Goal: Task Accomplishment & Management: Complete application form

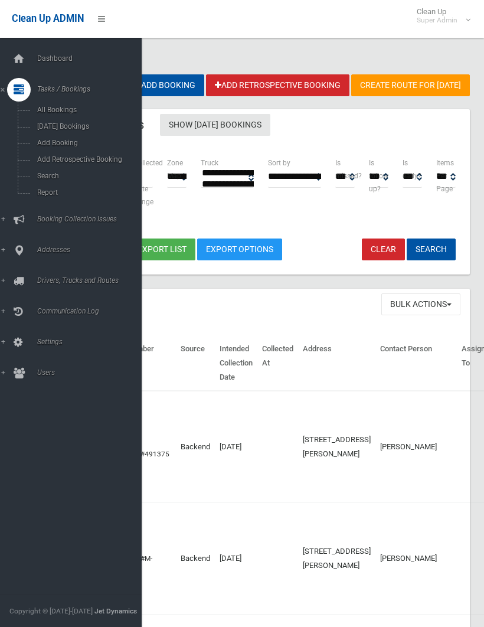
select select
click at [50, 175] on span "Search" at bounding box center [83, 176] width 98 height 8
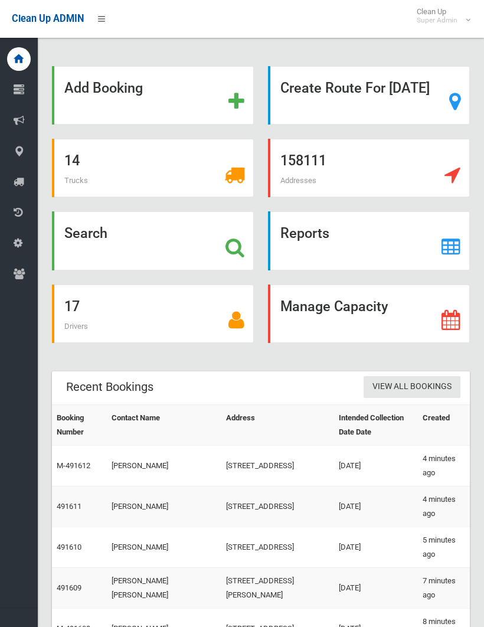
click at [76, 241] on strong "Search" at bounding box center [85, 233] width 43 height 17
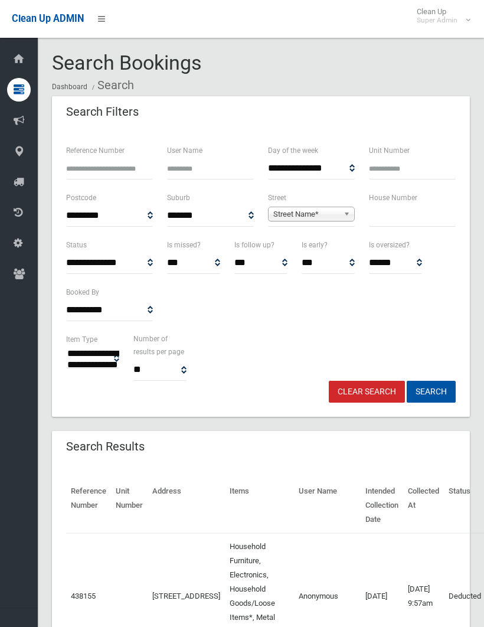
select select
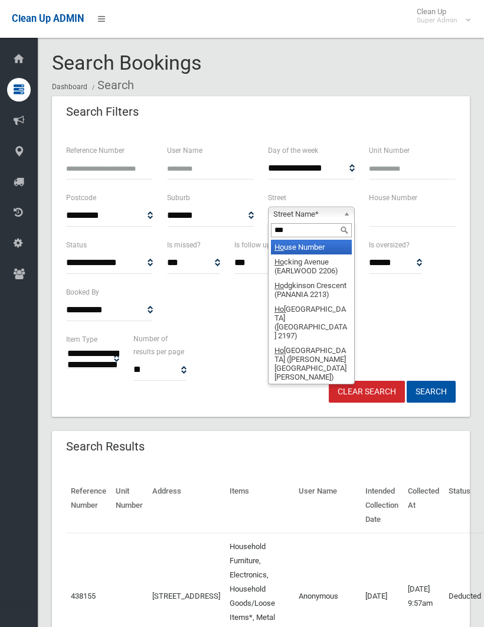
type input "****"
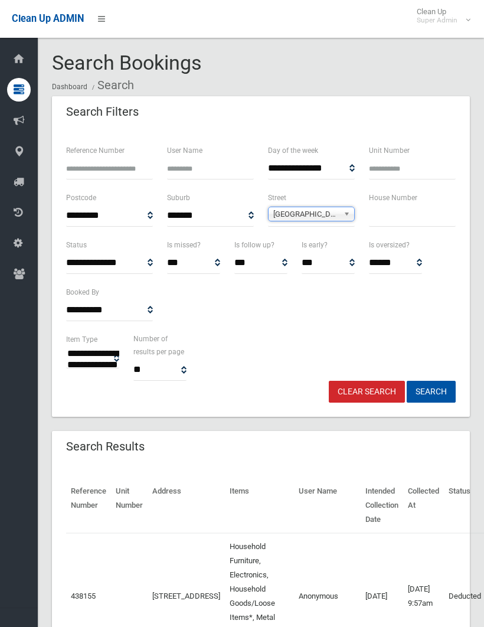
click at [384, 212] on input "text" at bounding box center [412, 216] width 87 height 22
type input "*"
click at [431, 391] on button "Search" at bounding box center [431, 392] width 49 height 22
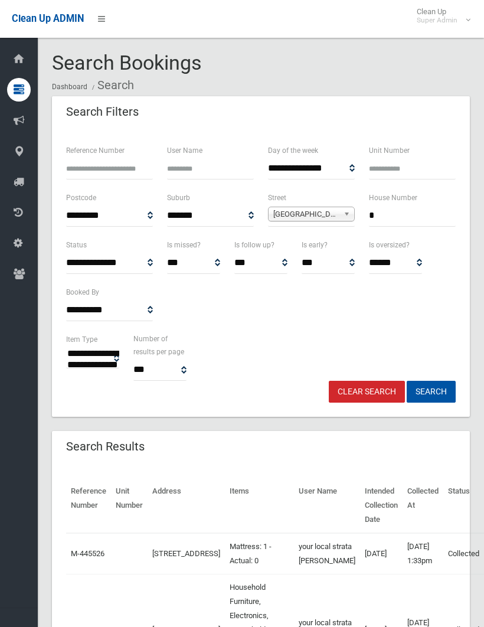
select select
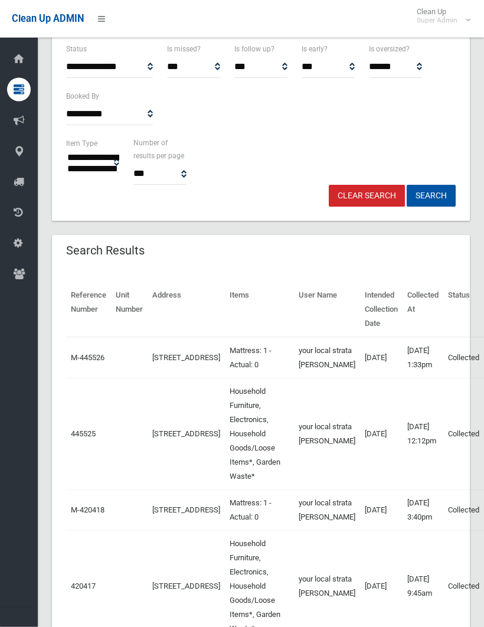
scroll to position [180, 0]
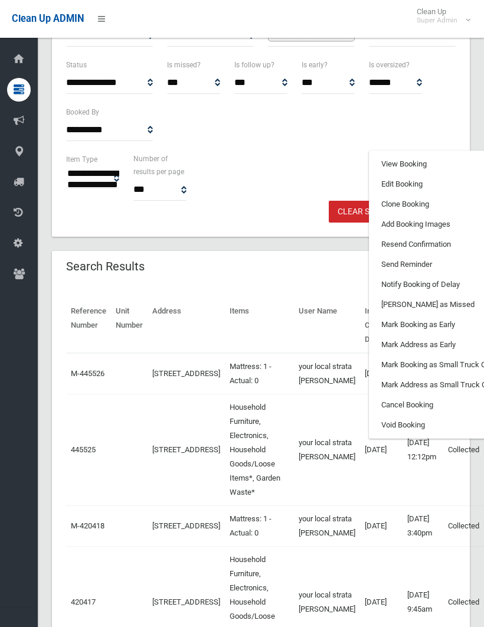
click at [375, 214] on link "Clone Booking" at bounding box center [440, 204] width 140 height 20
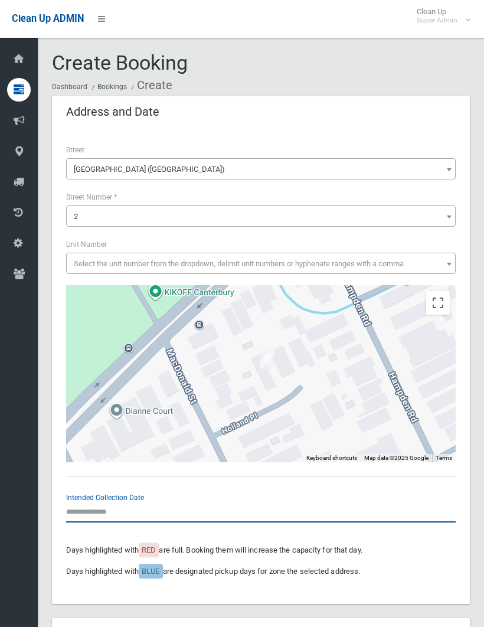
click at [93, 501] on input "text" at bounding box center [261, 512] width 390 height 22
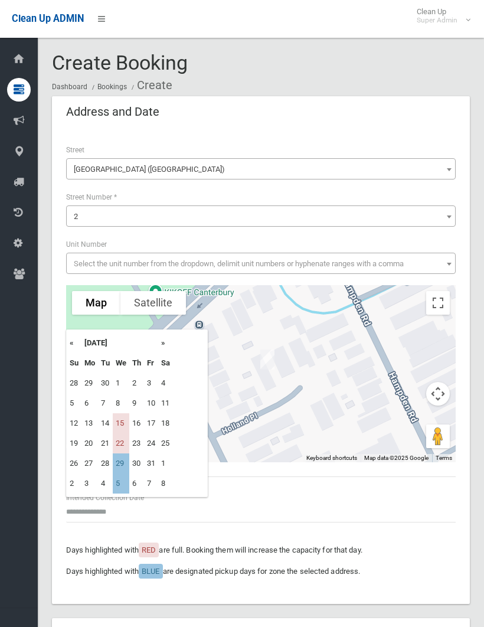
click at [127, 420] on td "15" at bounding box center [121, 423] width 17 height 20
type input "**********"
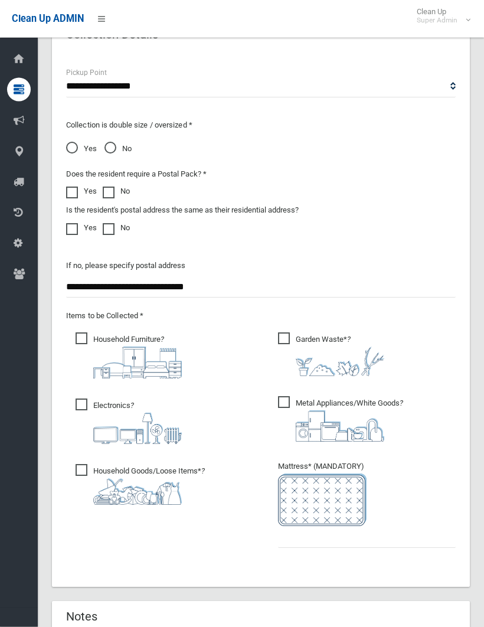
scroll to position [888, 0]
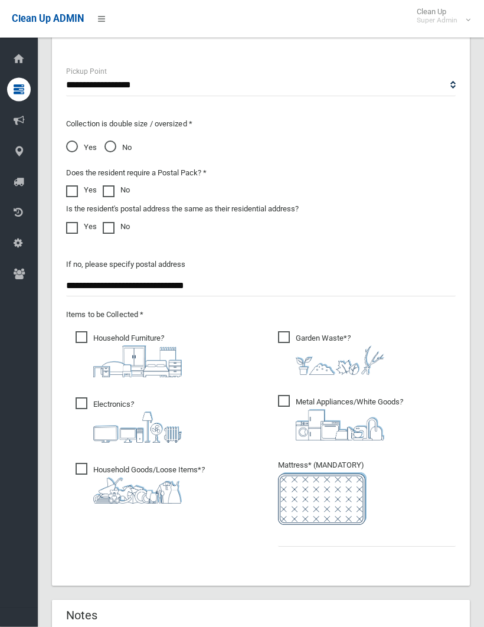
click at [283, 333] on span "Garden Waste* ?" at bounding box center [331, 354] width 106 height 44
click at [282, 398] on span "Metal Appliances/White Goods ?" at bounding box center [340, 417] width 125 height 45
click at [287, 530] on input "text" at bounding box center [367, 536] width 178 height 22
type input "*"
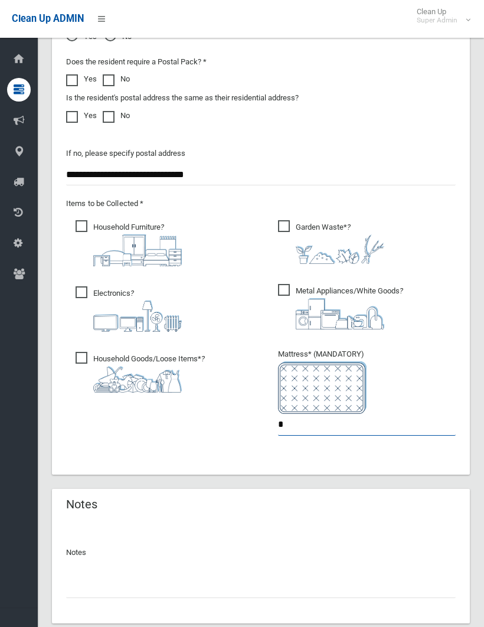
scroll to position [1002, 0]
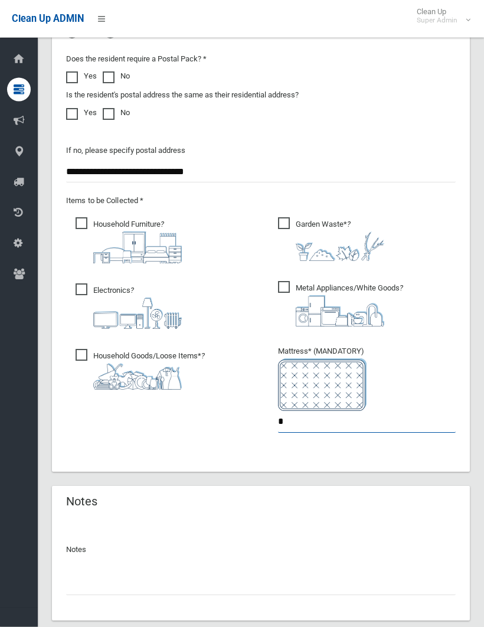
type input "*"
click at [81, 575] on input "text" at bounding box center [261, 585] width 390 height 22
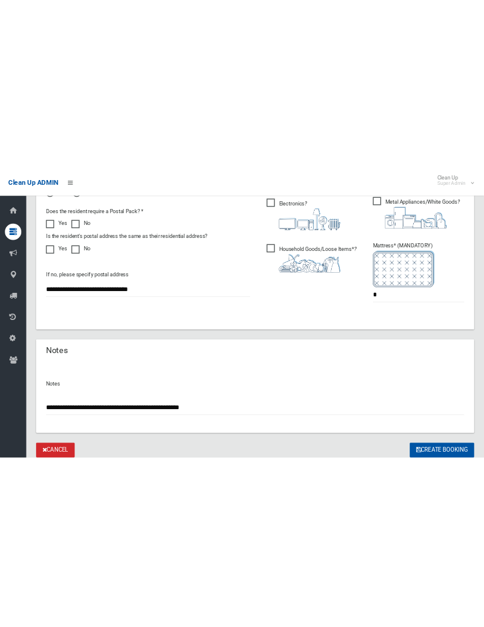
scroll to position [1002, 0]
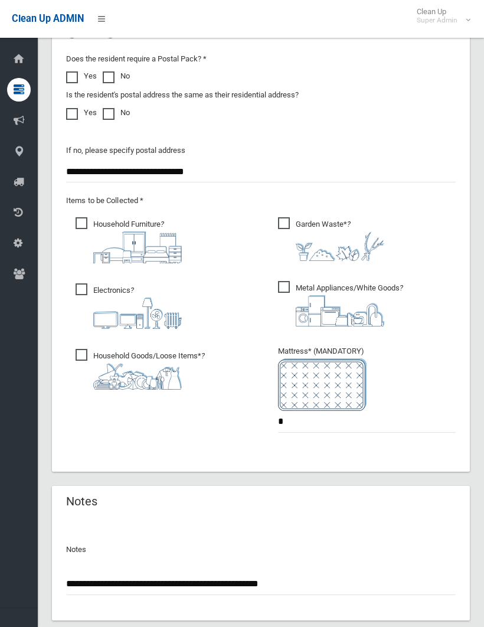
type input "**********"
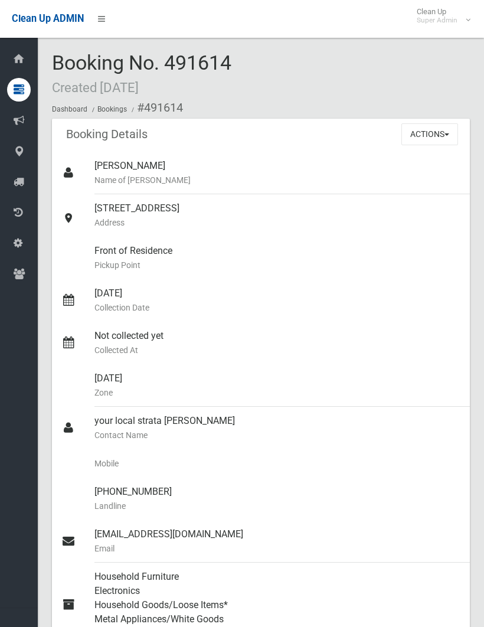
click at [420, 126] on button "Actions" at bounding box center [429, 134] width 57 height 22
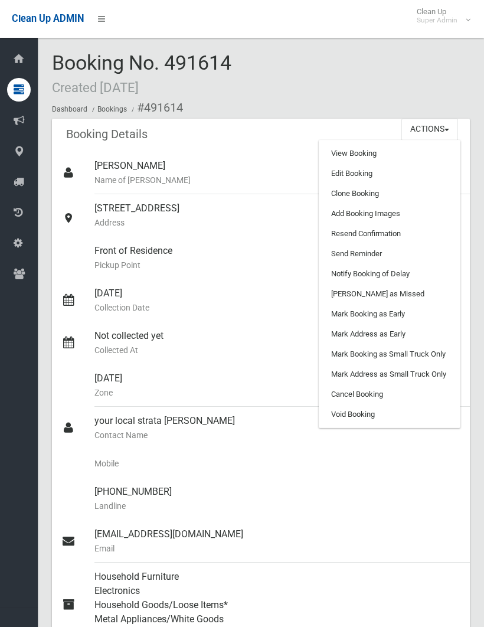
click at [371, 213] on link "Add Booking Images" at bounding box center [389, 214] width 140 height 20
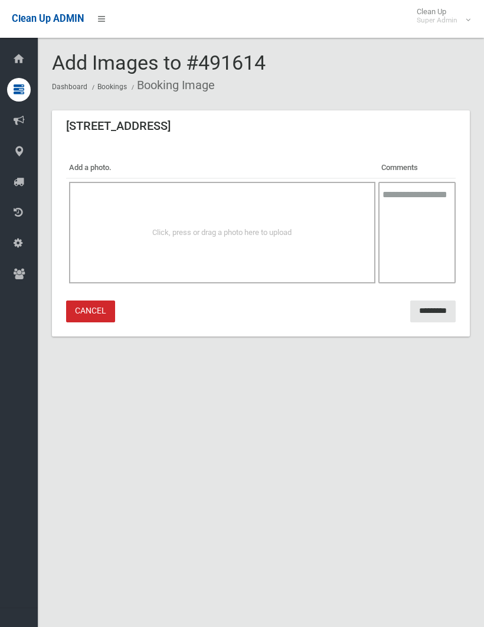
click at [285, 219] on div "Click, press or drag a photo here to upload" at bounding box center [222, 233] width 306 height 102
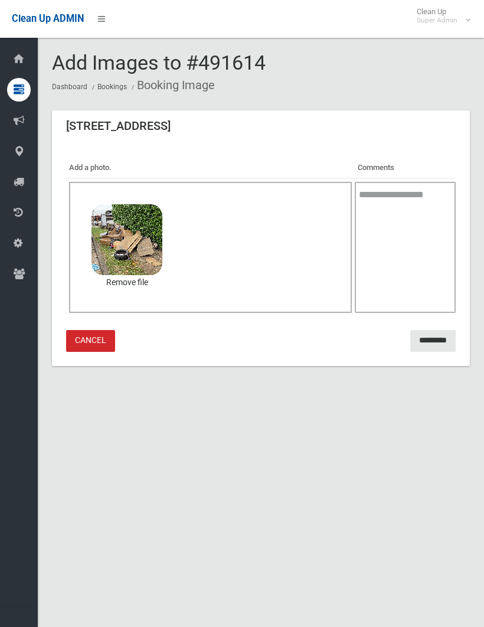
click at [426, 338] on input "*********" at bounding box center [432, 341] width 45 height 22
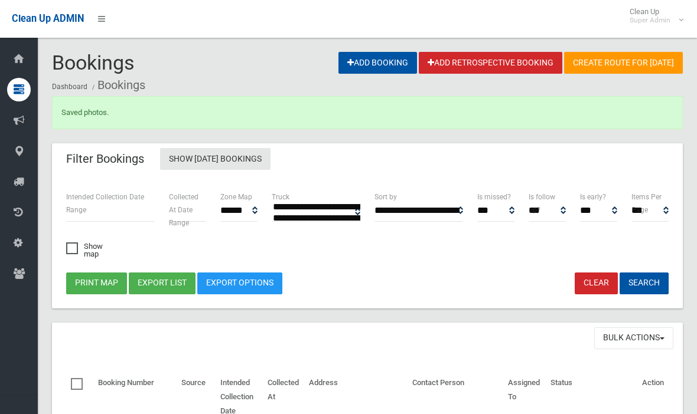
select select
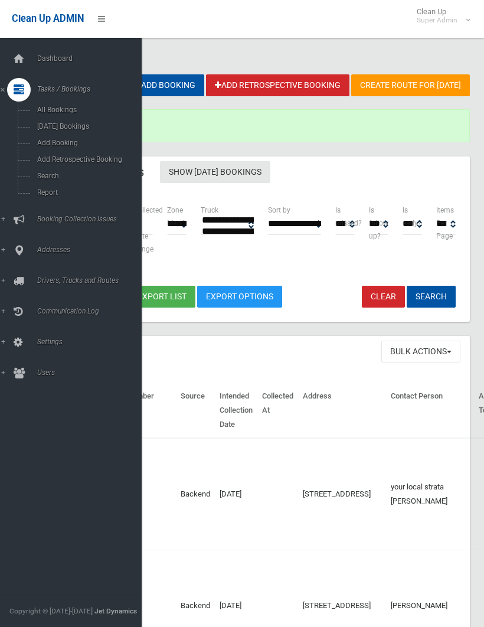
click at [54, 173] on link "Search" at bounding box center [71, 176] width 142 height 17
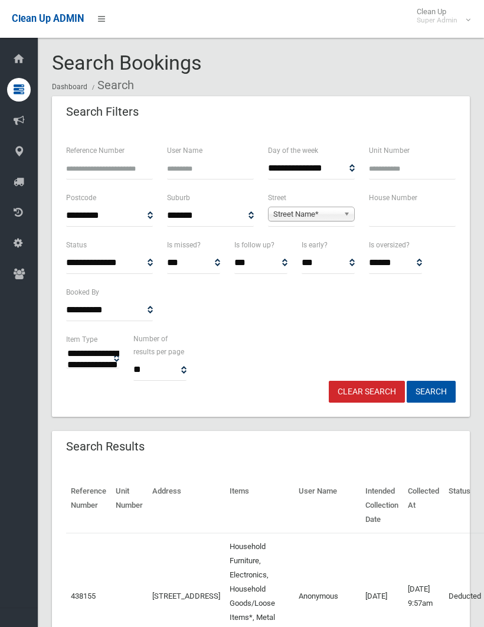
select select
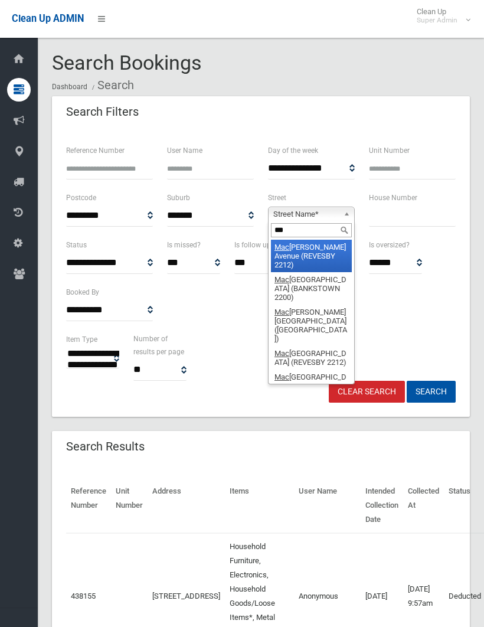
type input "****"
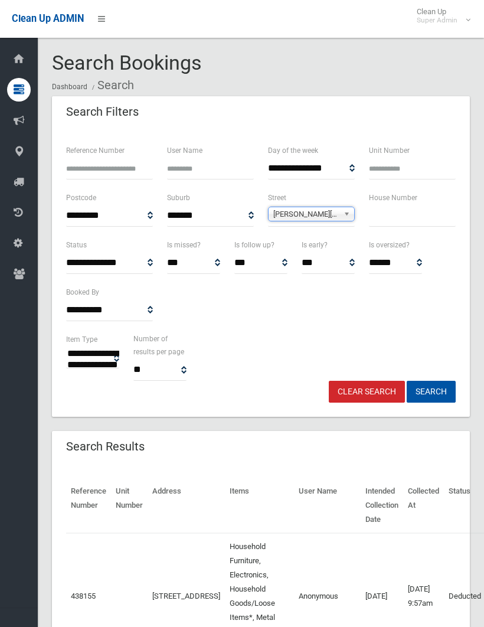
click at [381, 211] on input "text" at bounding box center [412, 216] width 87 height 22
type input "**"
click at [431, 391] on button "Search" at bounding box center [431, 392] width 49 height 22
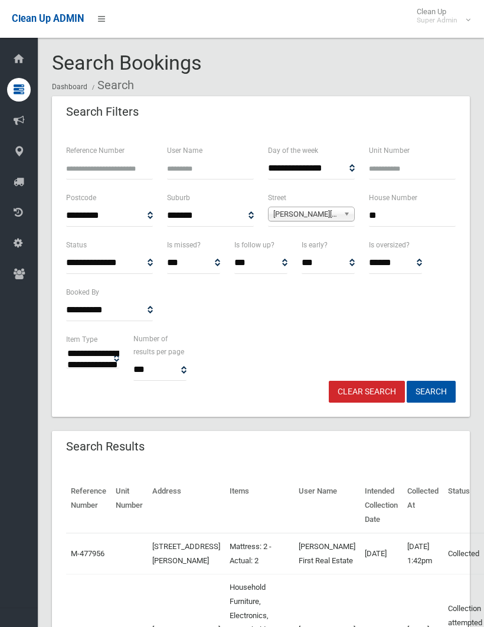
select select
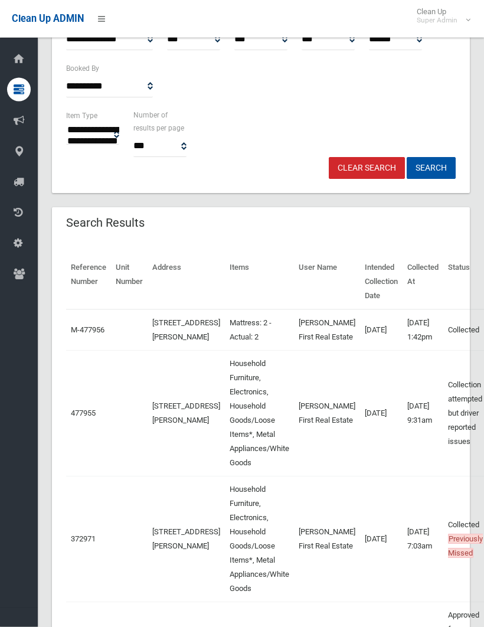
scroll to position [224, 0]
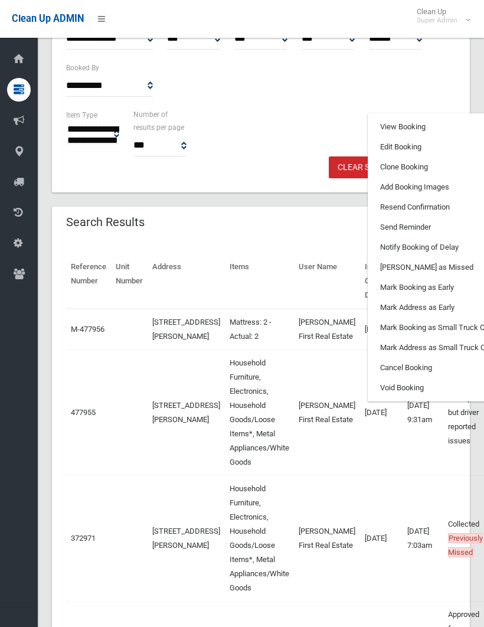
click at [375, 177] on link "Clone Booking" at bounding box center [438, 167] width 140 height 20
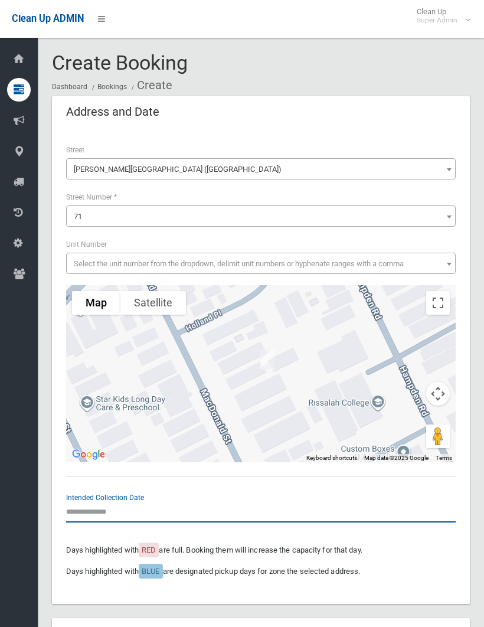
click at [102, 502] on input "text" at bounding box center [261, 512] width 390 height 22
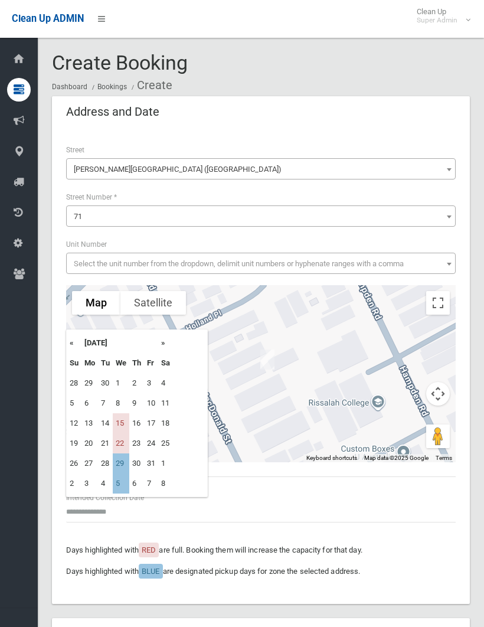
click at [123, 420] on td "15" at bounding box center [121, 423] width 17 height 20
type input "**********"
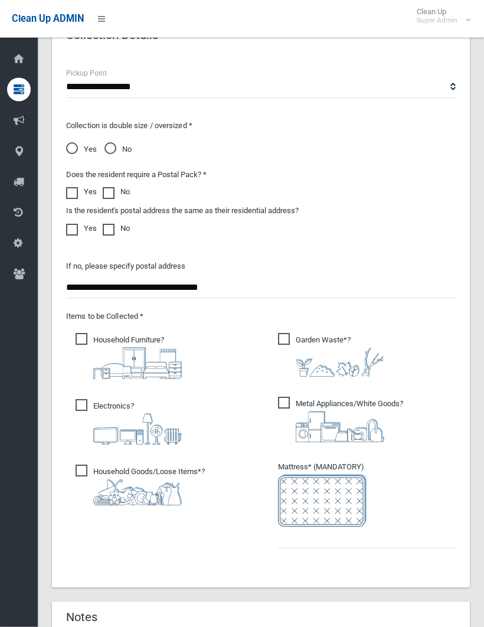
scroll to position [895, 0]
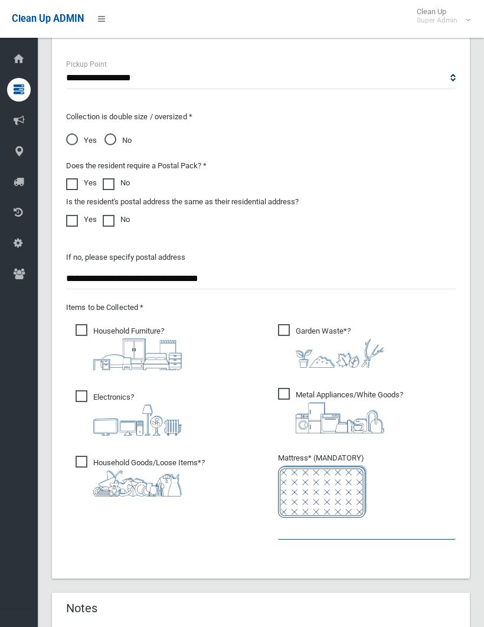
click at [287, 524] on input "text" at bounding box center [367, 529] width 178 height 22
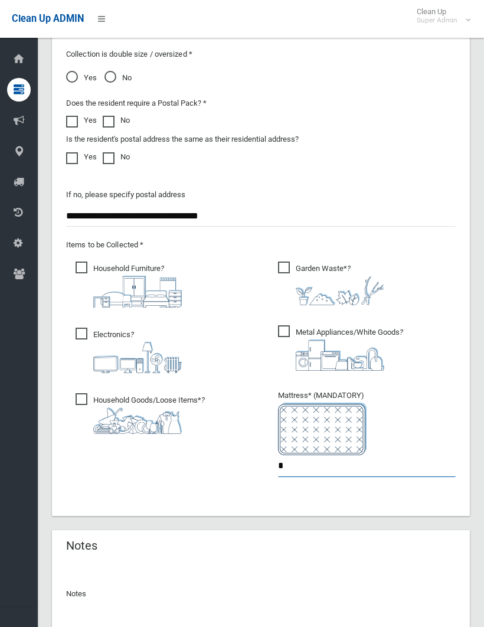
scroll to position [973, 0]
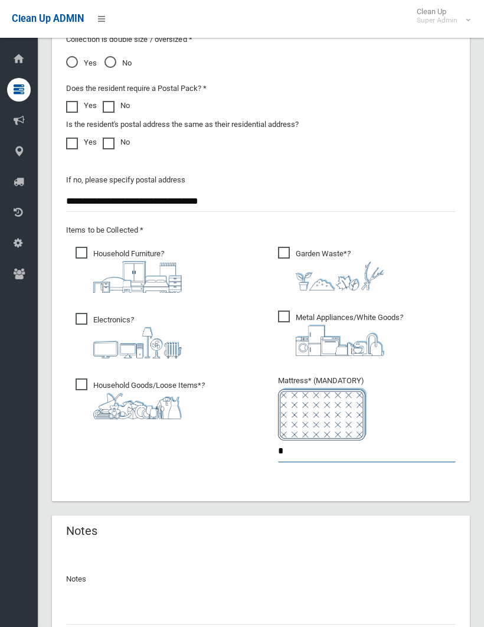
type input "*"
click at [80, 609] on input "text" at bounding box center [261, 614] width 390 height 22
type input "**********"
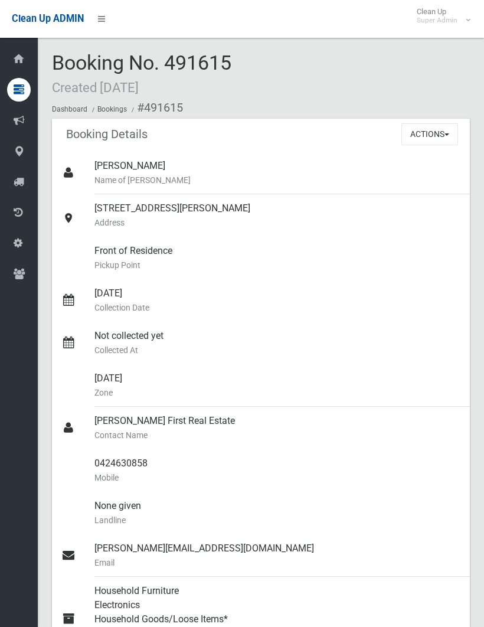
click at [432, 131] on button "Actions" at bounding box center [429, 134] width 57 height 22
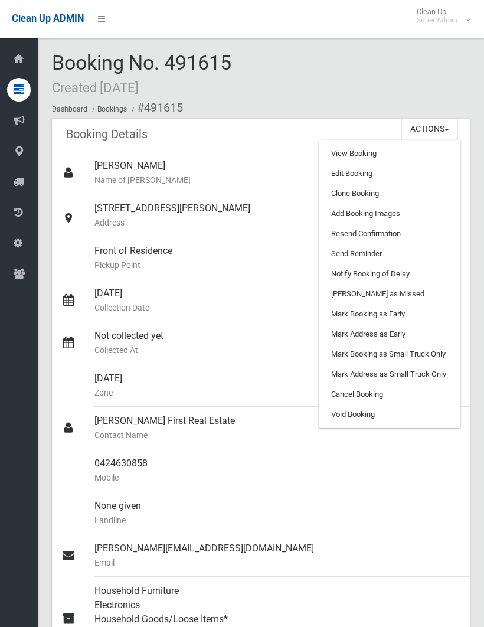
click at [366, 189] on link "Clone Booking" at bounding box center [389, 194] width 140 height 20
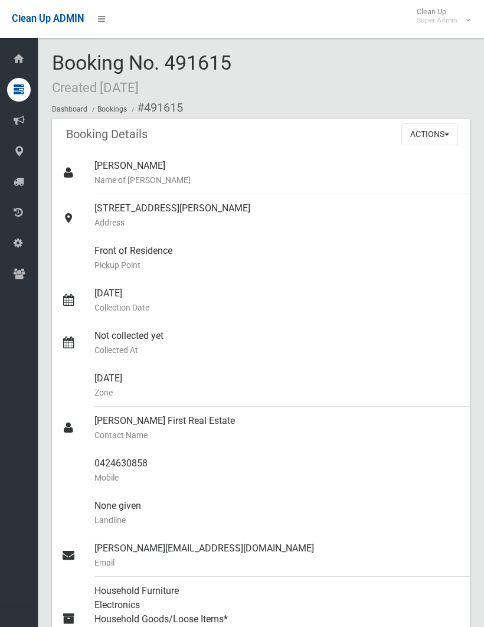
click at [430, 129] on button "Actions" at bounding box center [429, 134] width 57 height 22
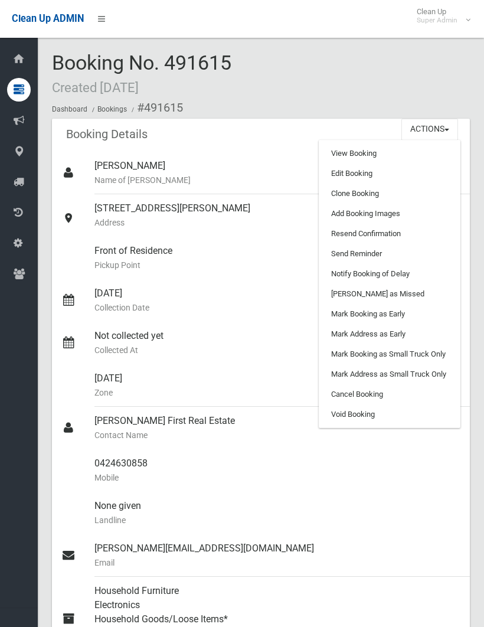
click at [377, 205] on link "Add Booking Images" at bounding box center [389, 214] width 140 height 20
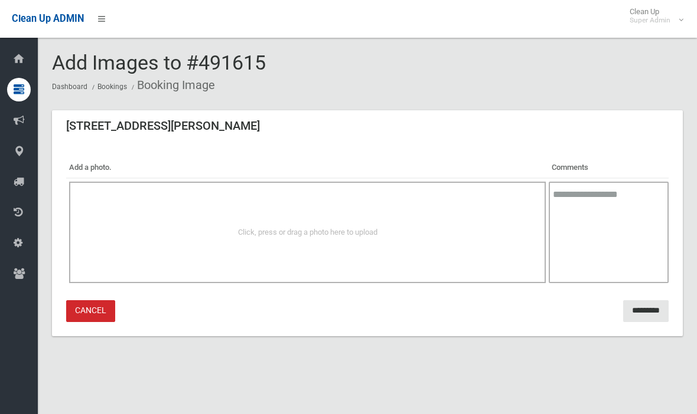
click at [217, 216] on div "Click, press or drag a photo here to upload" at bounding box center [307, 233] width 476 height 102
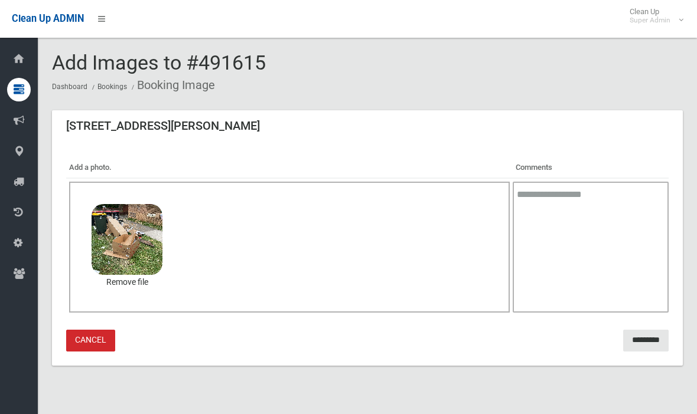
click at [483, 333] on input "*********" at bounding box center [645, 341] width 45 height 22
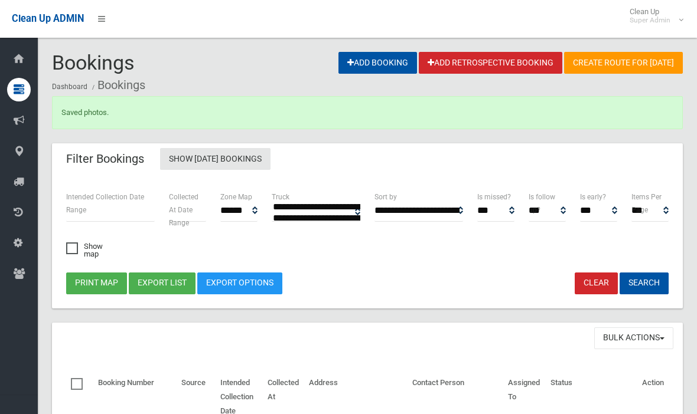
select select
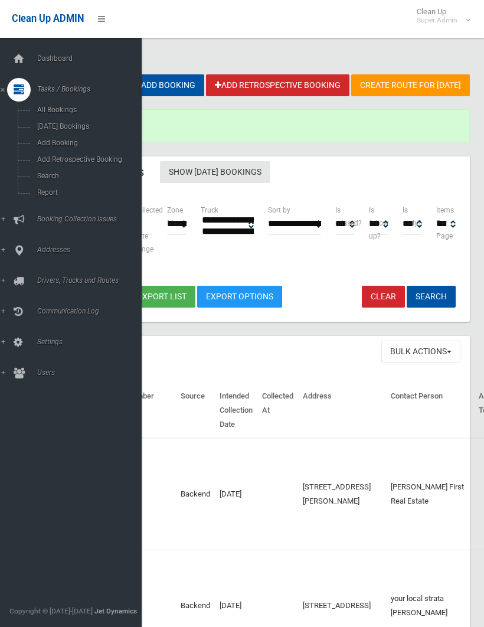
click at [49, 180] on span "Search" at bounding box center [83, 176] width 98 height 8
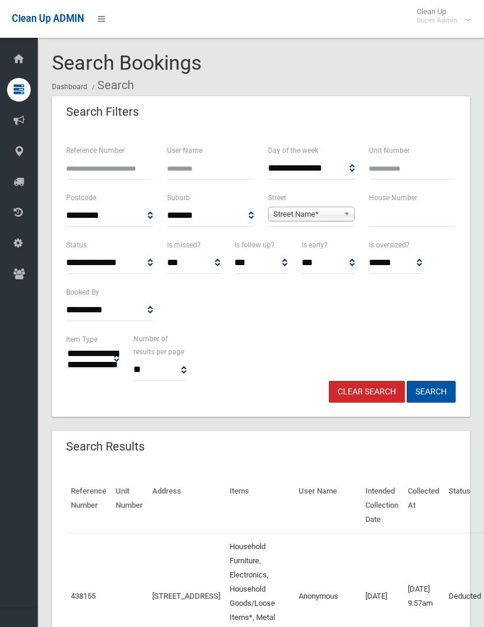
select select
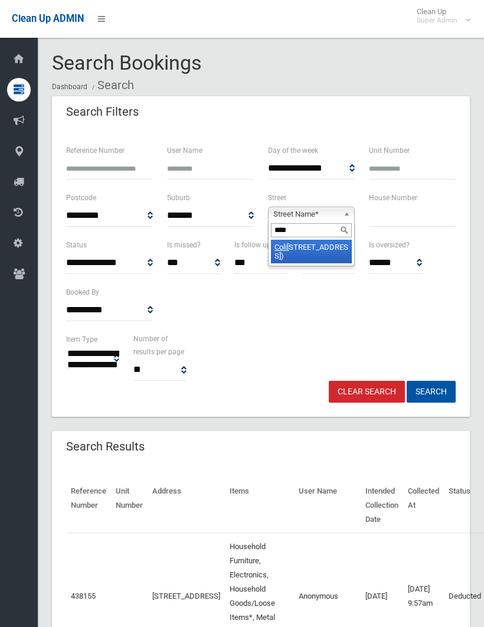
type input "*****"
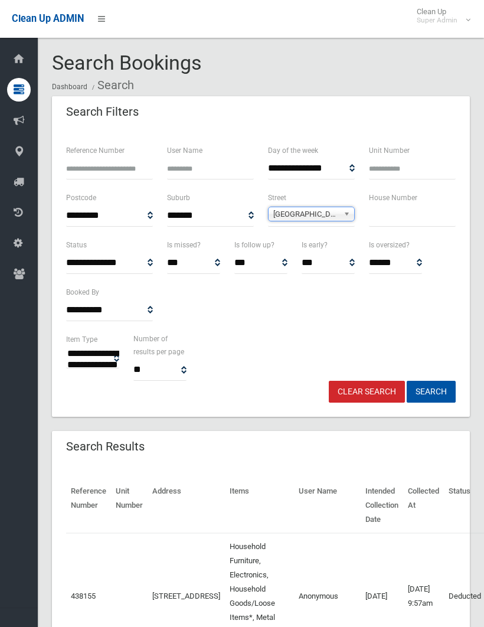
click at [381, 210] on input "text" at bounding box center [412, 216] width 87 height 22
type input "**"
click at [431, 391] on button "Search" at bounding box center [431, 392] width 49 height 22
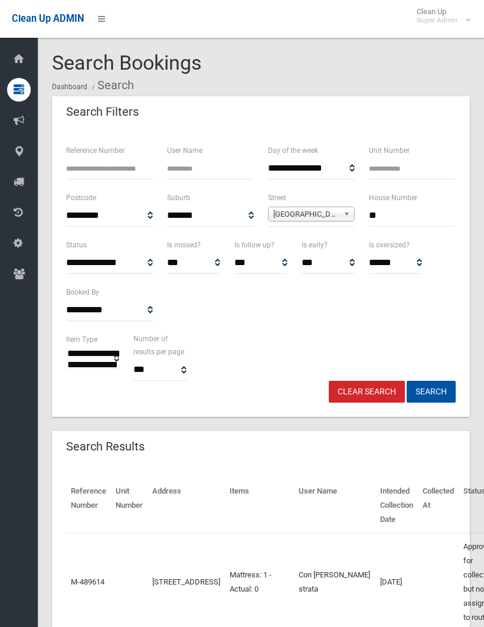
select select
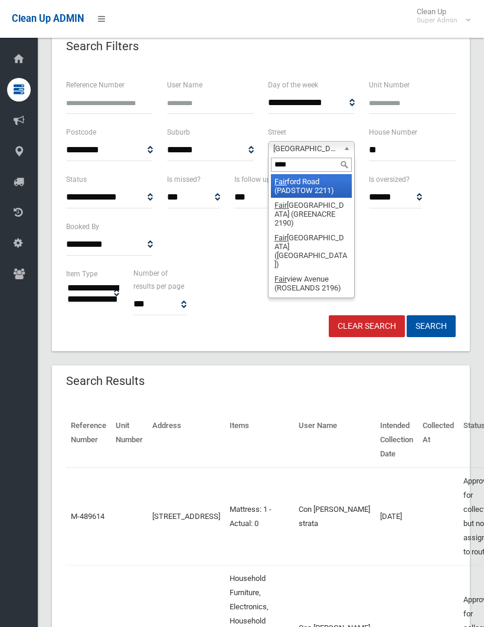
type input "*****"
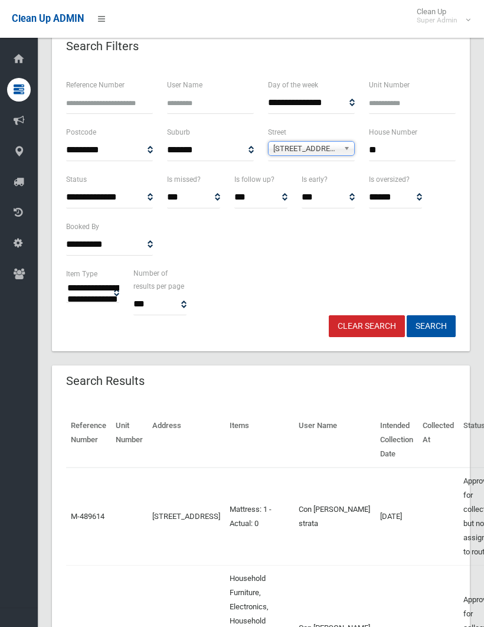
click at [393, 151] on input "**" at bounding box center [412, 150] width 87 height 22
type input "*"
type input "**"
click at [431, 325] on button "Search" at bounding box center [431, 326] width 49 height 22
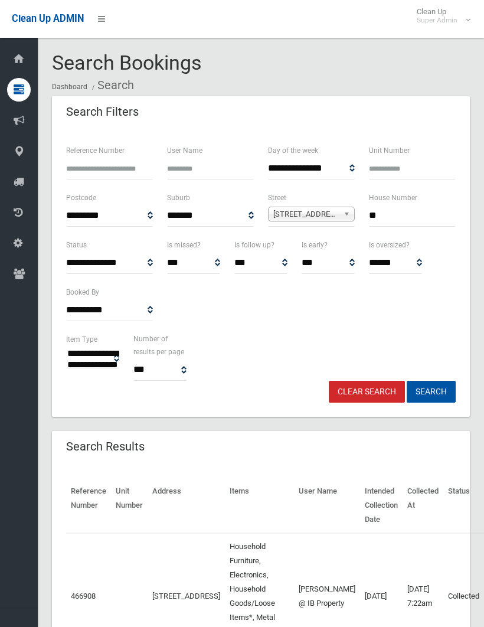
select select
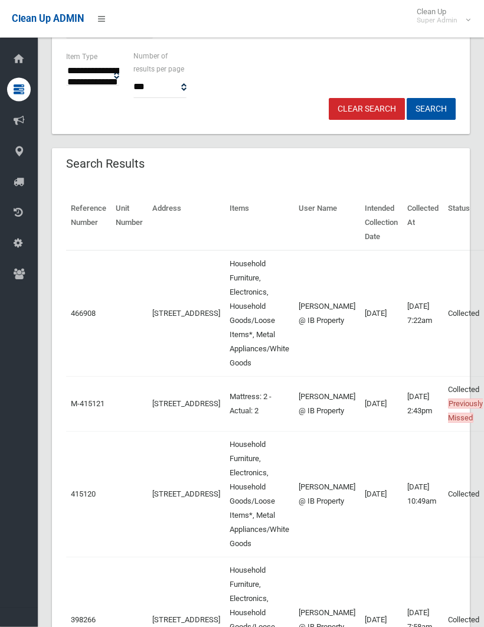
scroll to position [282, 0]
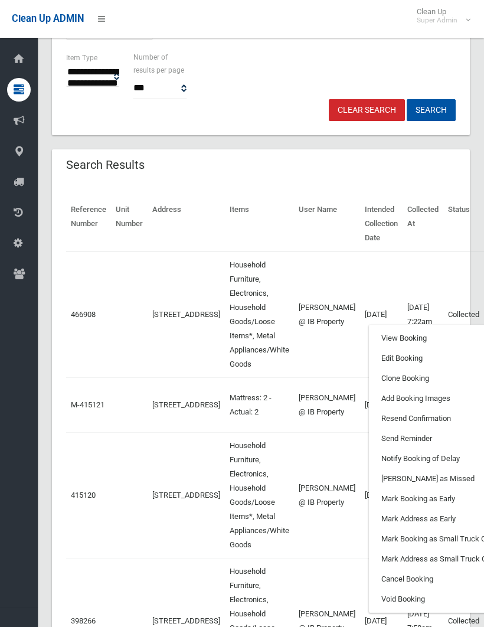
click at [375, 376] on link "Clone Booking" at bounding box center [440, 378] width 140 height 20
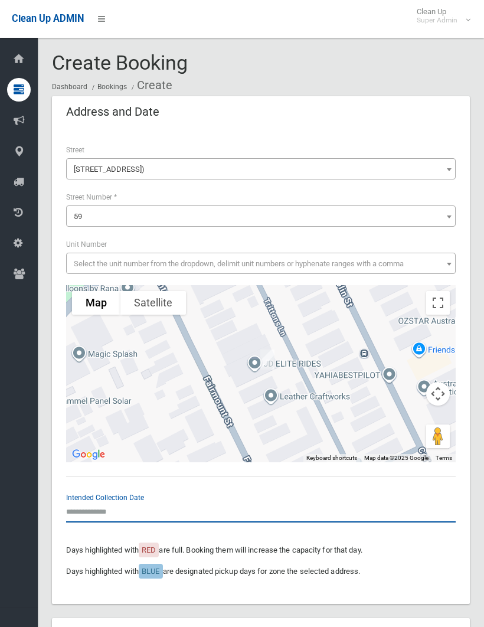
click at [105, 509] on input "text" at bounding box center [261, 512] width 390 height 22
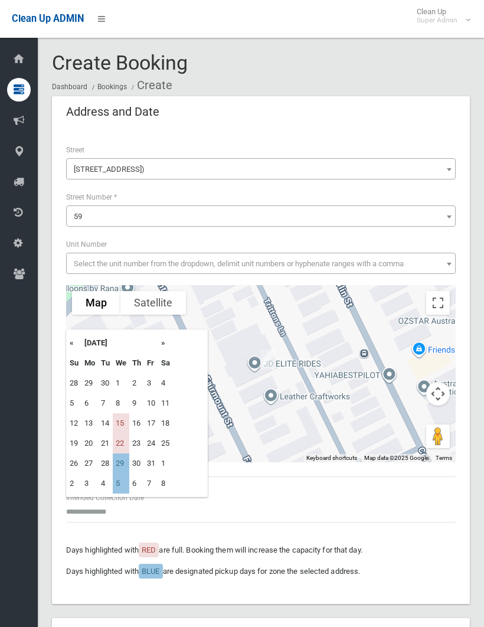
click at [126, 421] on td "15" at bounding box center [121, 423] width 17 height 20
type input "**********"
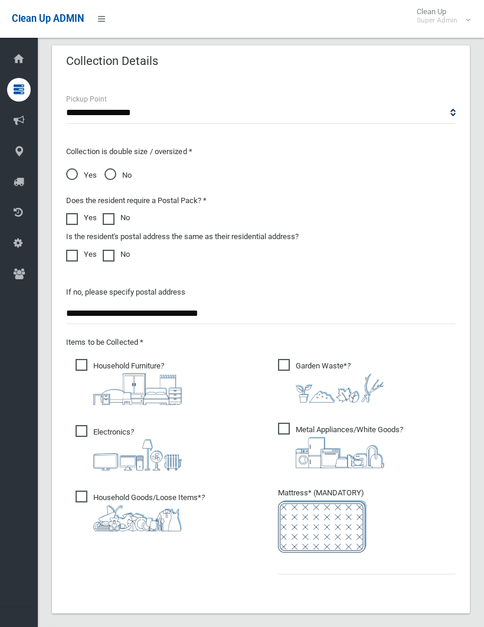
scroll to position [878, 0]
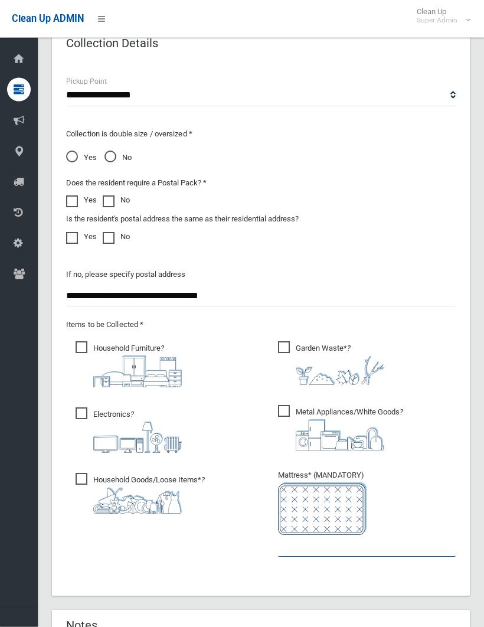
click at [281, 541] on input "text" at bounding box center [367, 546] width 178 height 22
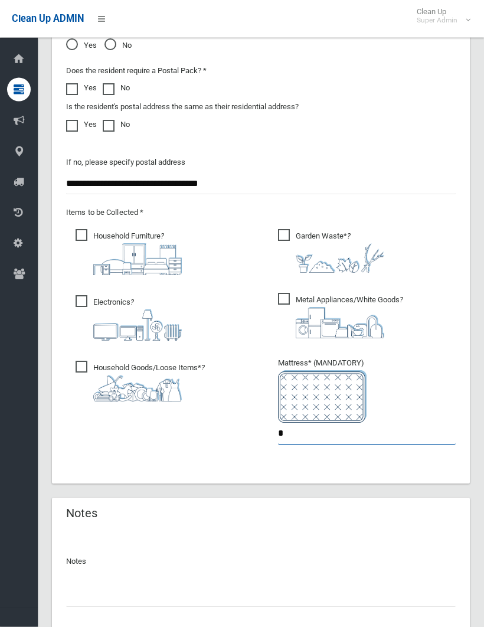
scroll to position [992, 0]
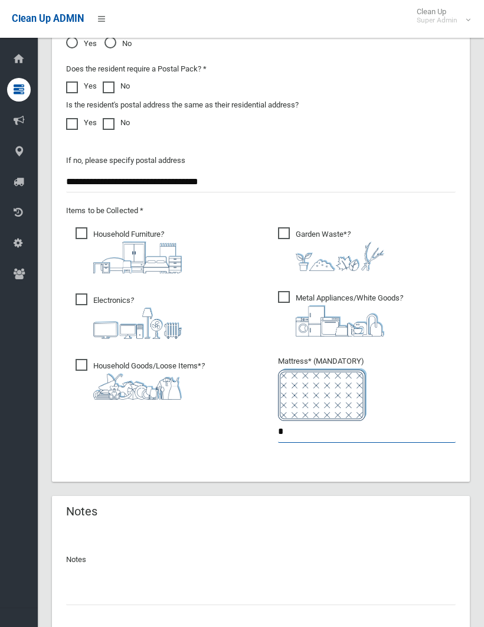
type input "*"
click at [77, 587] on input "text" at bounding box center [261, 594] width 390 height 22
type input "**********"
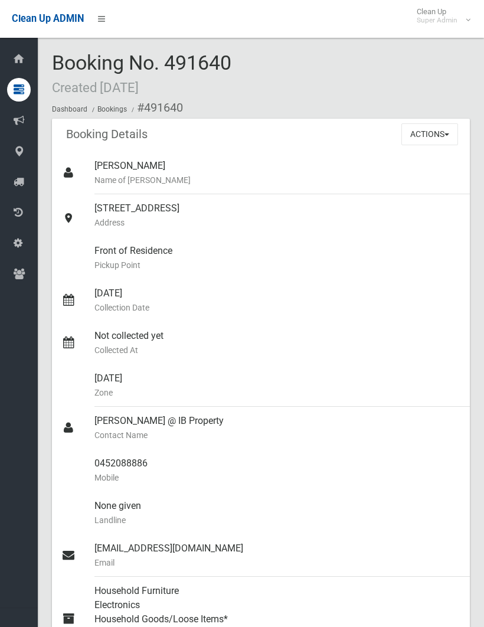
click at [430, 125] on button "Actions" at bounding box center [429, 134] width 57 height 22
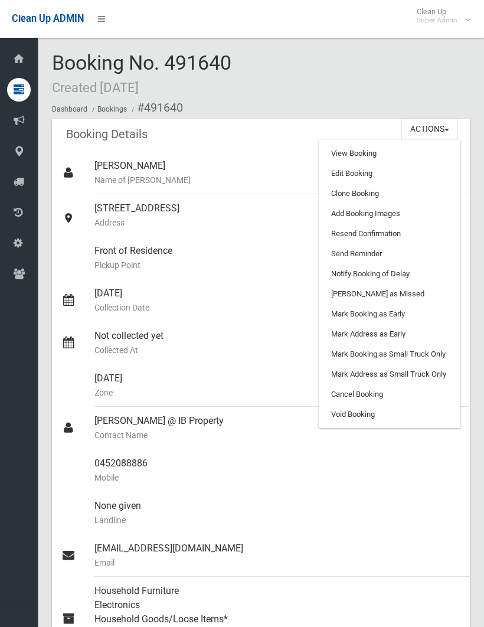
click at [387, 209] on link "Add Booking Images" at bounding box center [389, 214] width 140 height 20
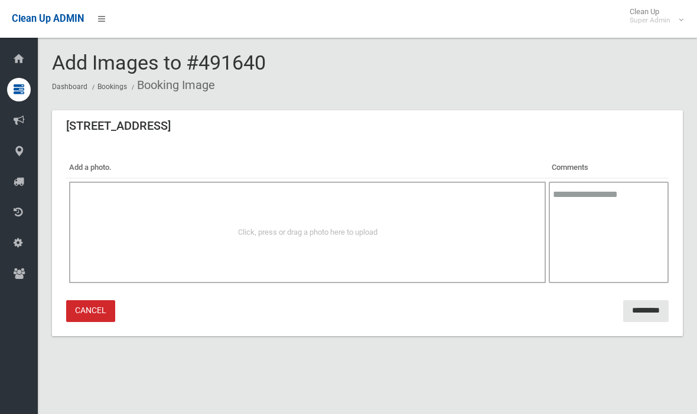
click at [167, 225] on div "Click, press or drag a photo here to upload" at bounding box center [307, 232] width 450 height 14
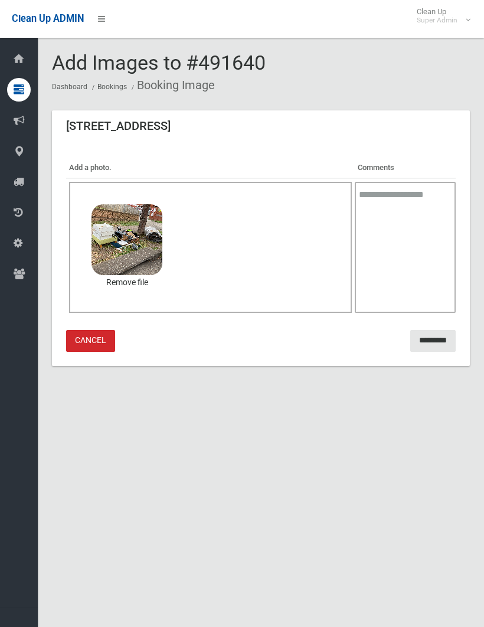
click at [429, 330] on input "*********" at bounding box center [432, 341] width 45 height 22
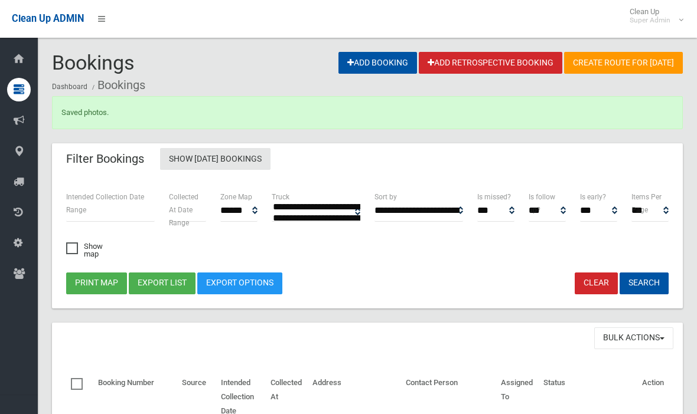
select select
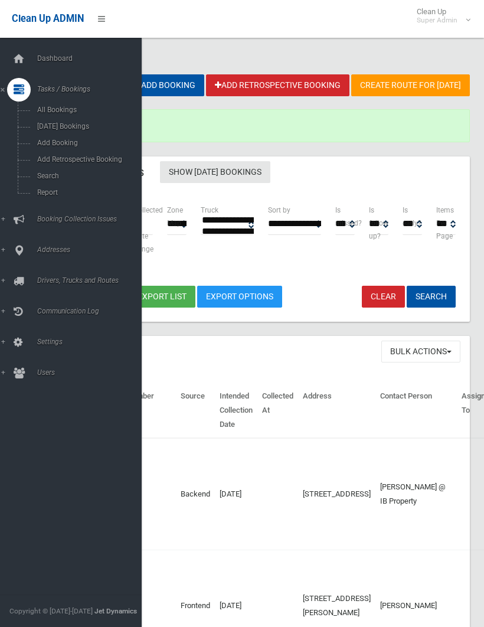
click at [57, 178] on span "Search" at bounding box center [83, 176] width 98 height 8
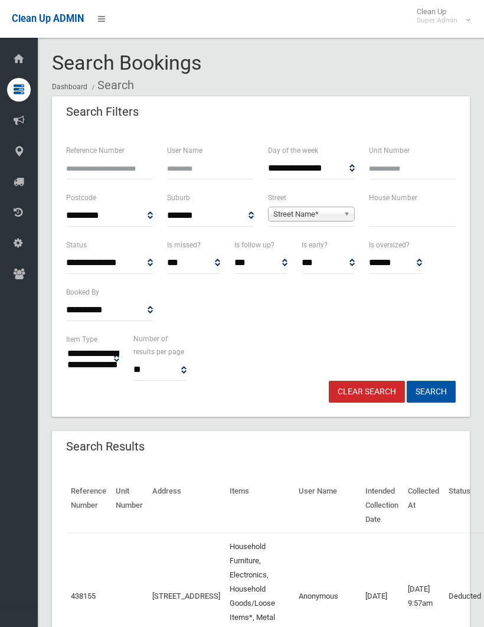
select select
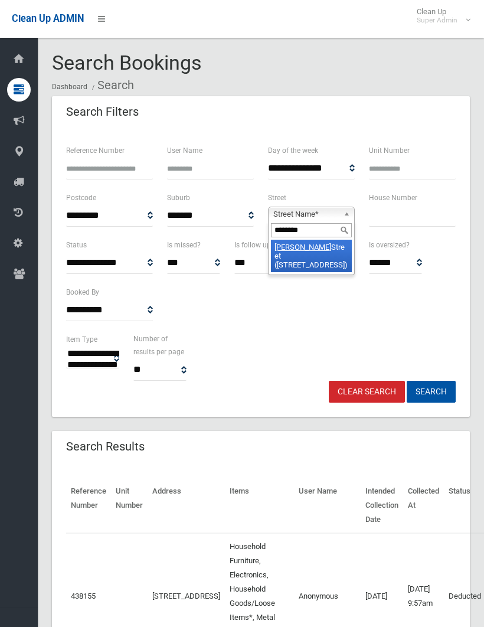
type input "*********"
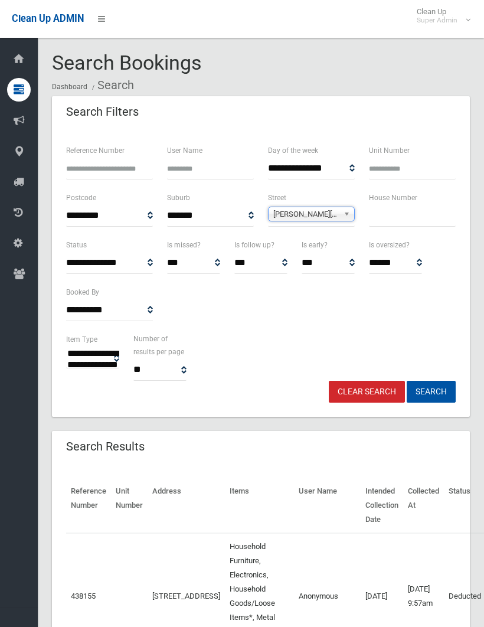
click at [393, 211] on input "text" at bounding box center [412, 216] width 87 height 22
type input "*"
click at [431, 391] on button "Search" at bounding box center [431, 392] width 49 height 22
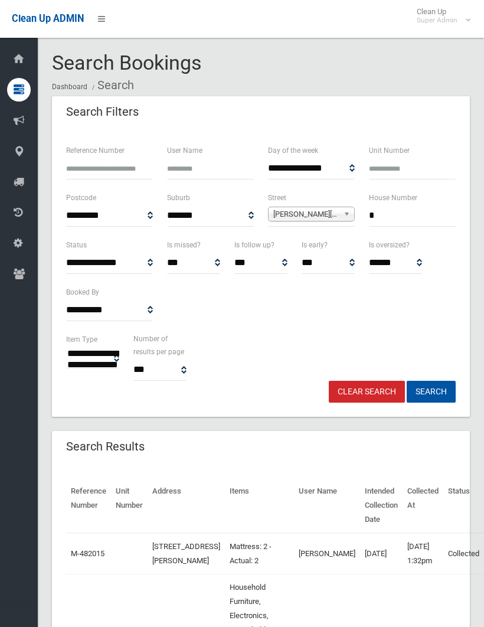
select select
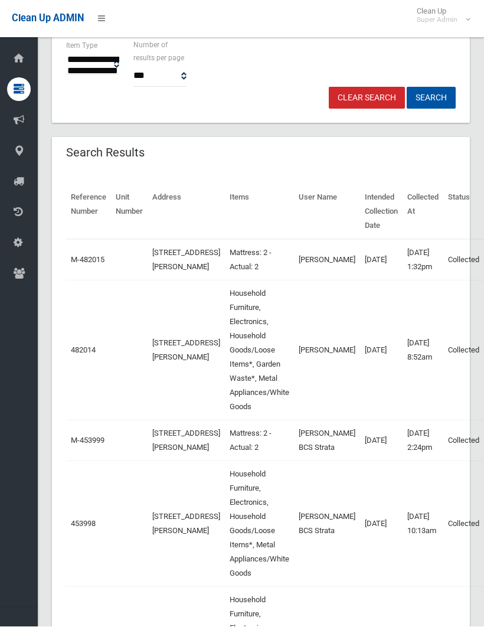
scroll to position [294, 0]
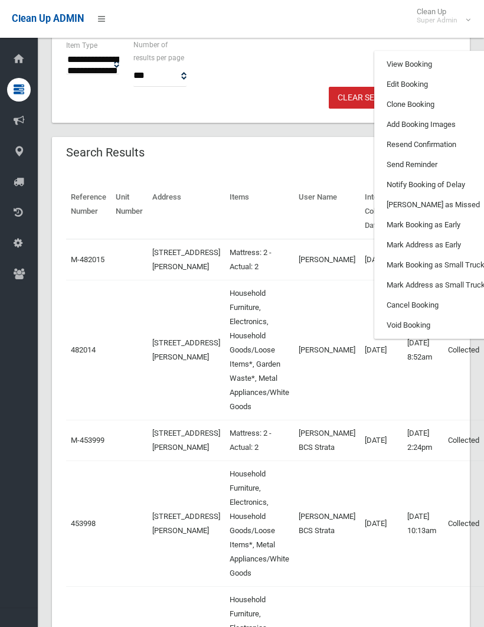
click at [377, 115] on link "Clone Booking" at bounding box center [445, 104] width 140 height 20
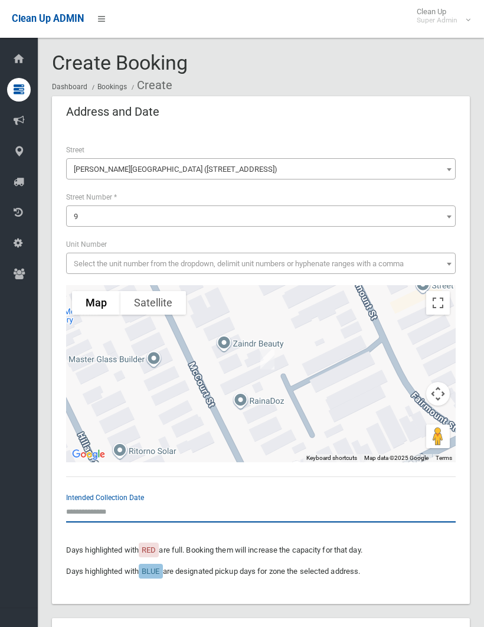
click at [96, 504] on input "text" at bounding box center [261, 512] width 390 height 22
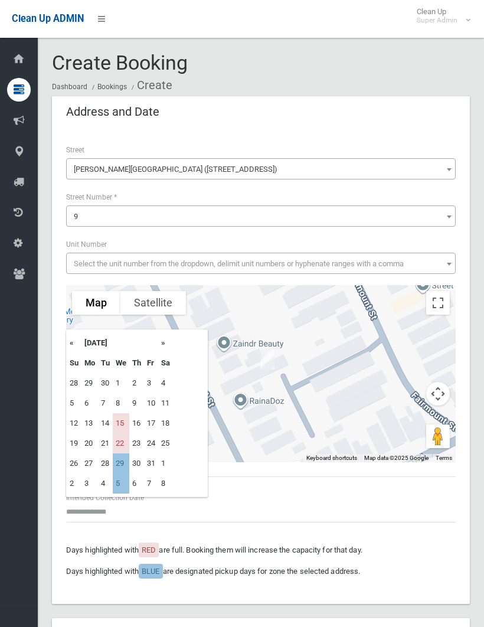
click at [129, 418] on td "15" at bounding box center [121, 423] width 17 height 20
type input "**********"
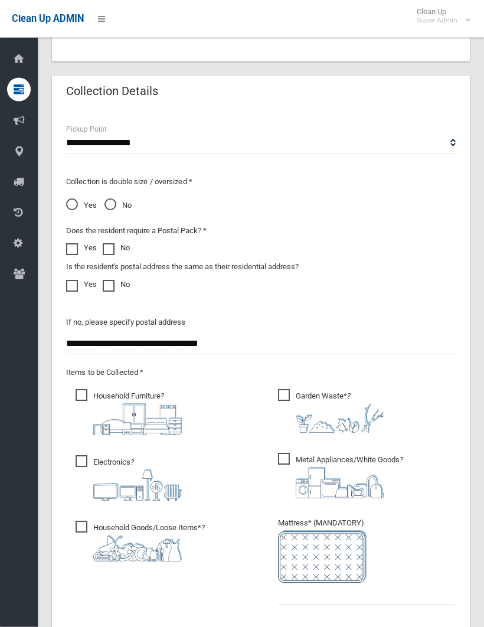
click at [285, 390] on span "Garden Waste* ?" at bounding box center [331, 412] width 106 height 44
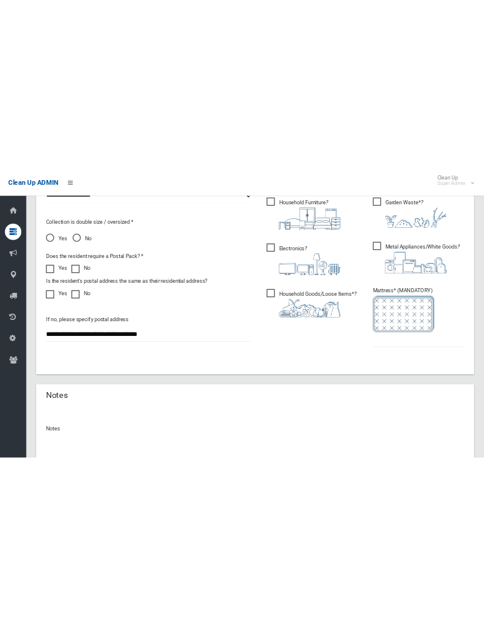
scroll to position [831, 0]
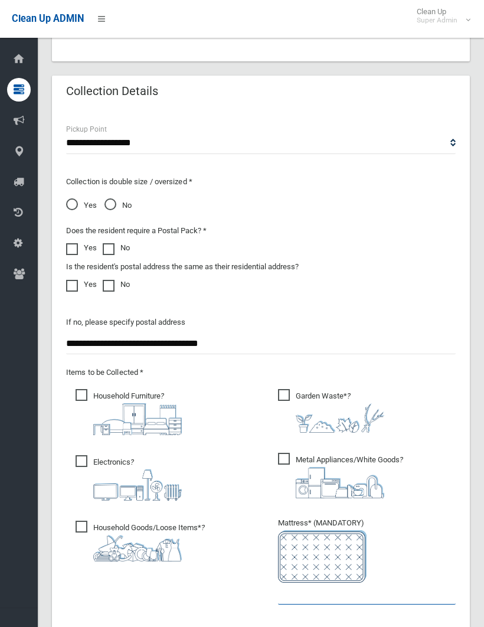
click at [284, 591] on input "text" at bounding box center [367, 594] width 178 height 22
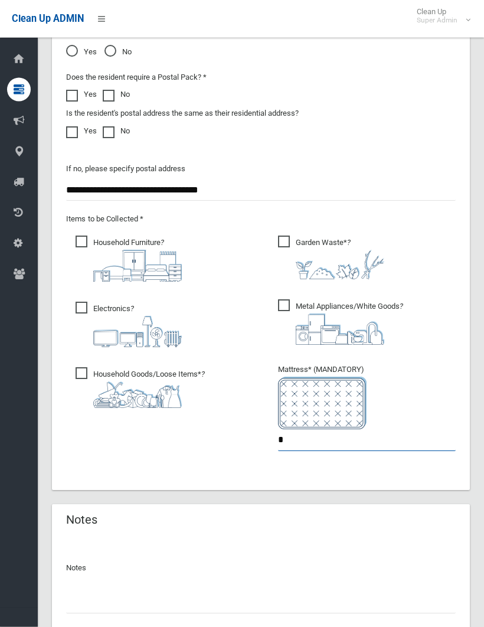
scroll to position [984, 0]
type input "*"
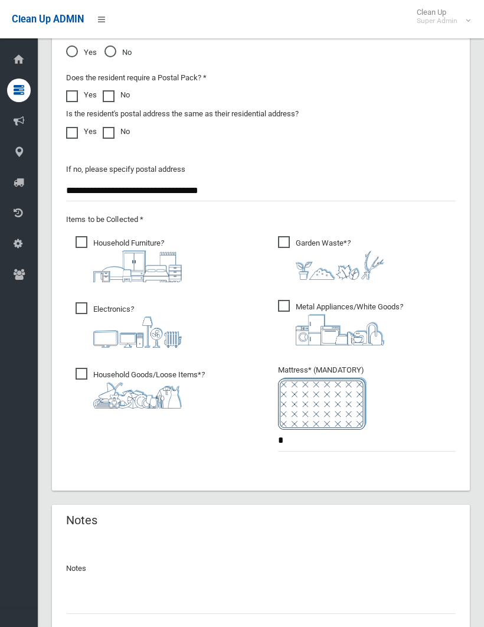
click at [76, 594] on input "text" at bounding box center [261, 602] width 390 height 22
type input "**********"
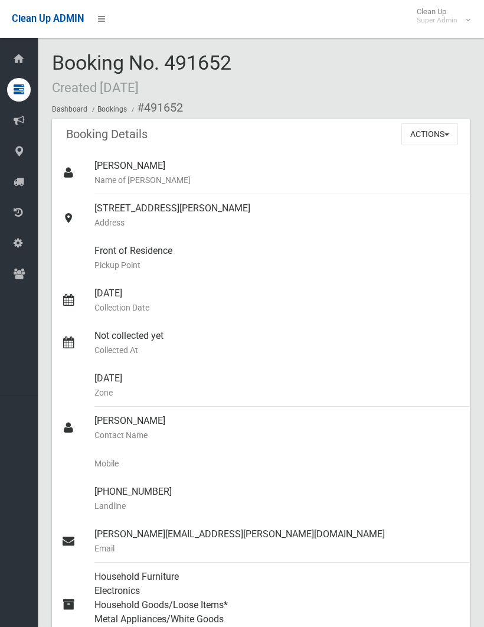
click at [427, 126] on button "Actions" at bounding box center [429, 134] width 57 height 22
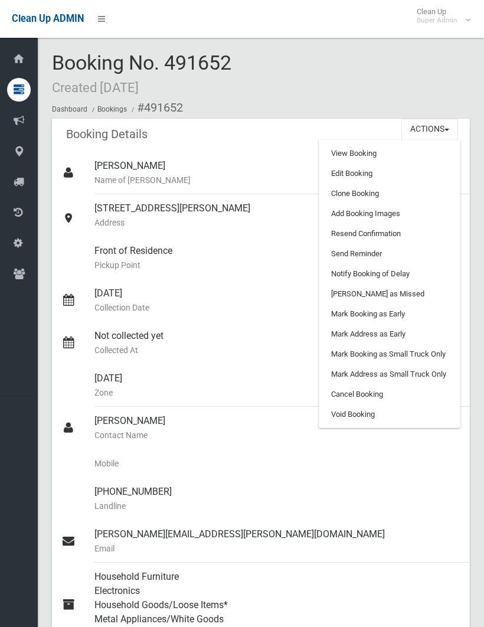
click at [382, 210] on link "Add Booking Images" at bounding box center [389, 214] width 140 height 20
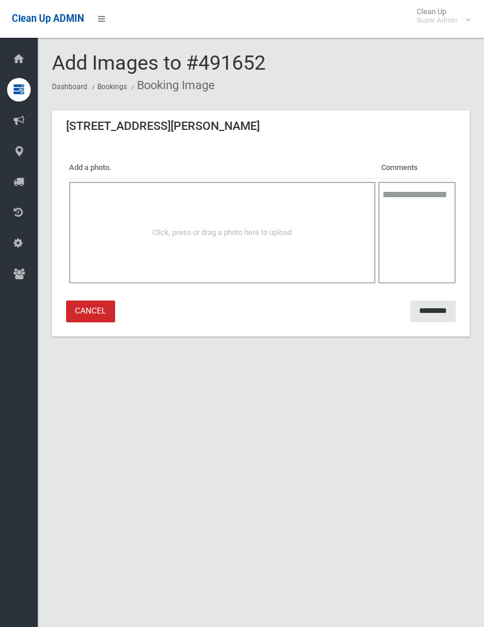
click at [246, 213] on div "Click, press or drag a photo here to upload" at bounding box center [222, 233] width 306 height 102
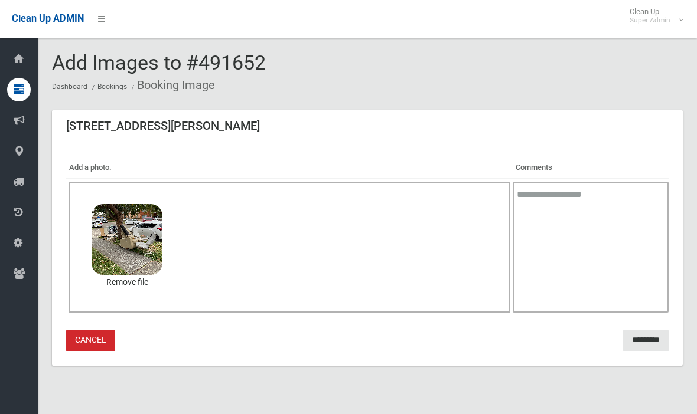
click at [483, 335] on input "*********" at bounding box center [645, 341] width 45 height 22
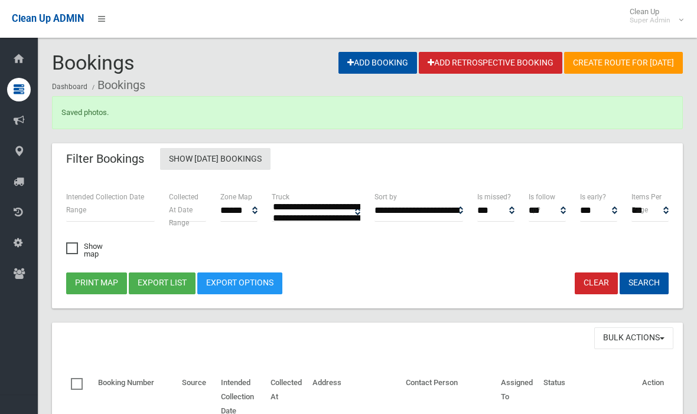
select select
